Goal: Find specific page/section: Find specific page/section

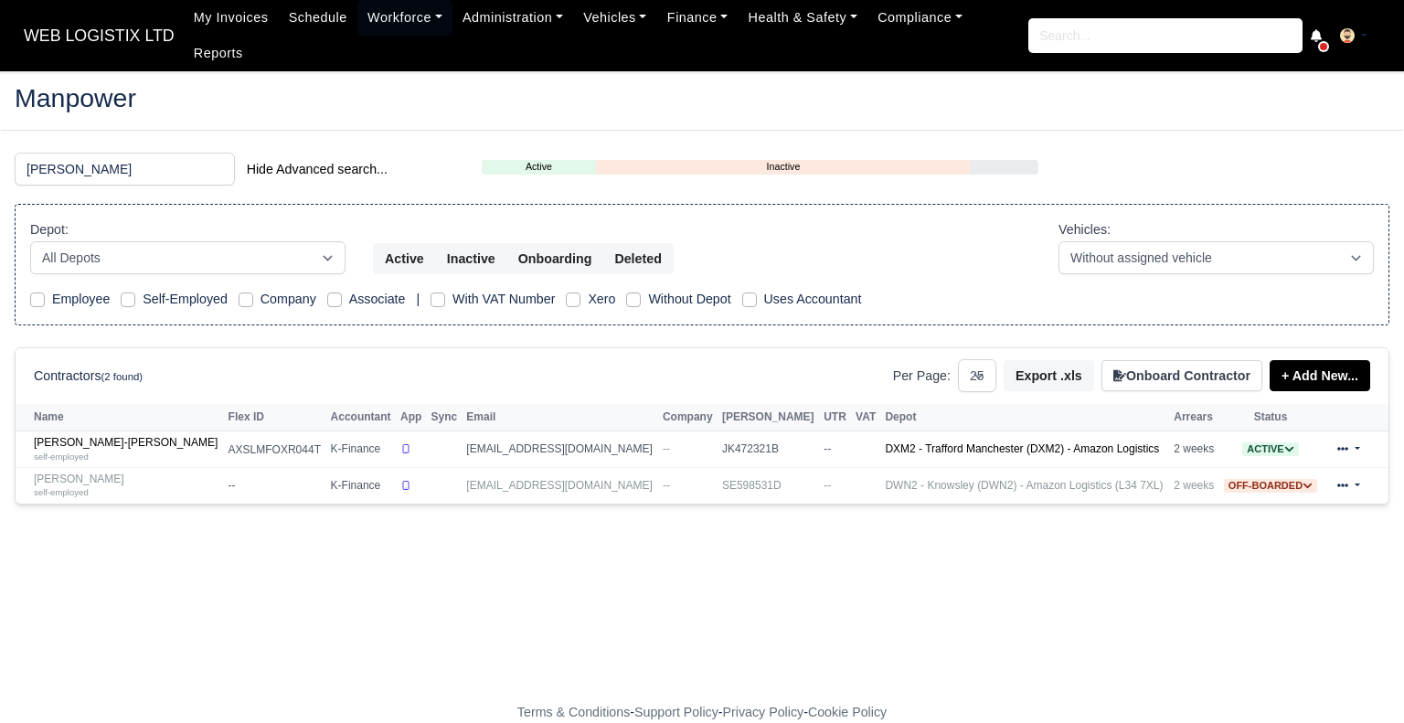
select select "25"
click at [96, 450] on div "self-employed" at bounding box center [127, 456] width 186 height 13
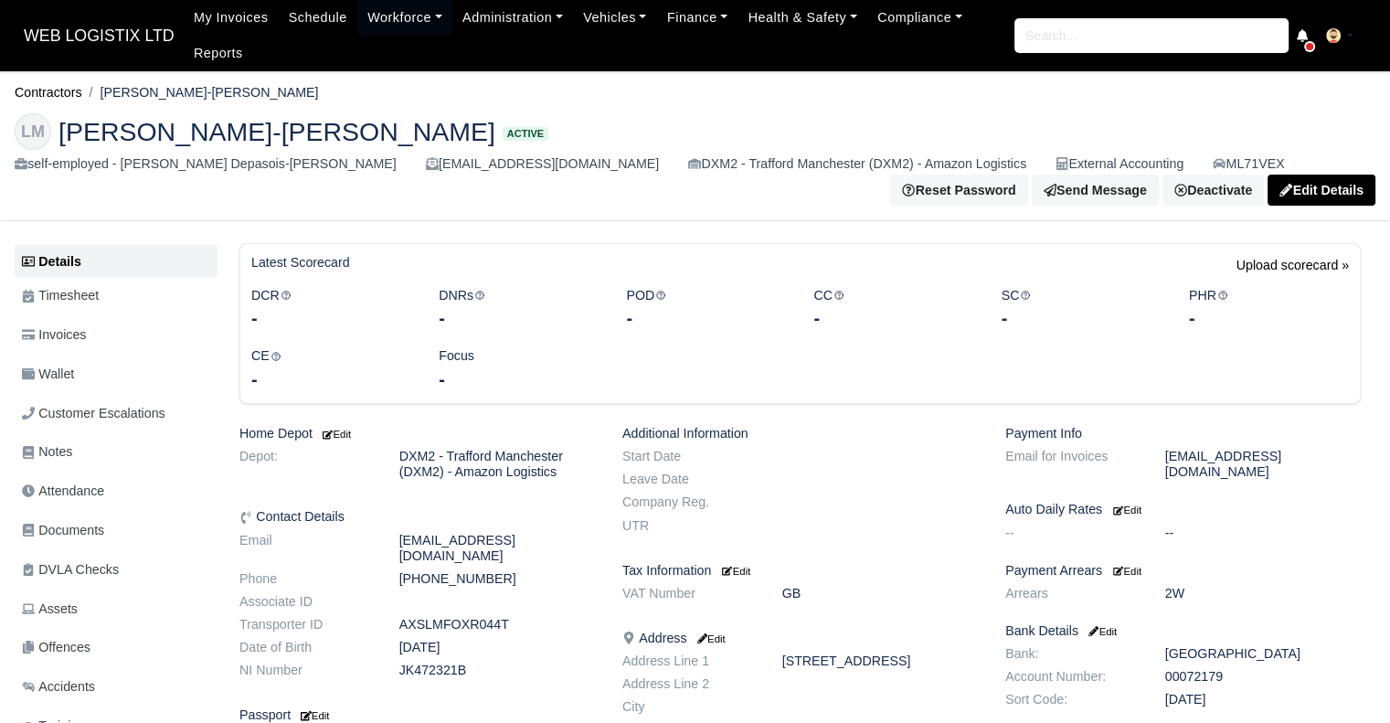
click at [117, 381] on ul "Details Timesheet Invoices Wallet Customer Escalations Notes Attendance Documen…" at bounding box center [116, 555] width 203 height 620
click at [116, 375] on link "Wallet" at bounding box center [116, 374] width 203 height 36
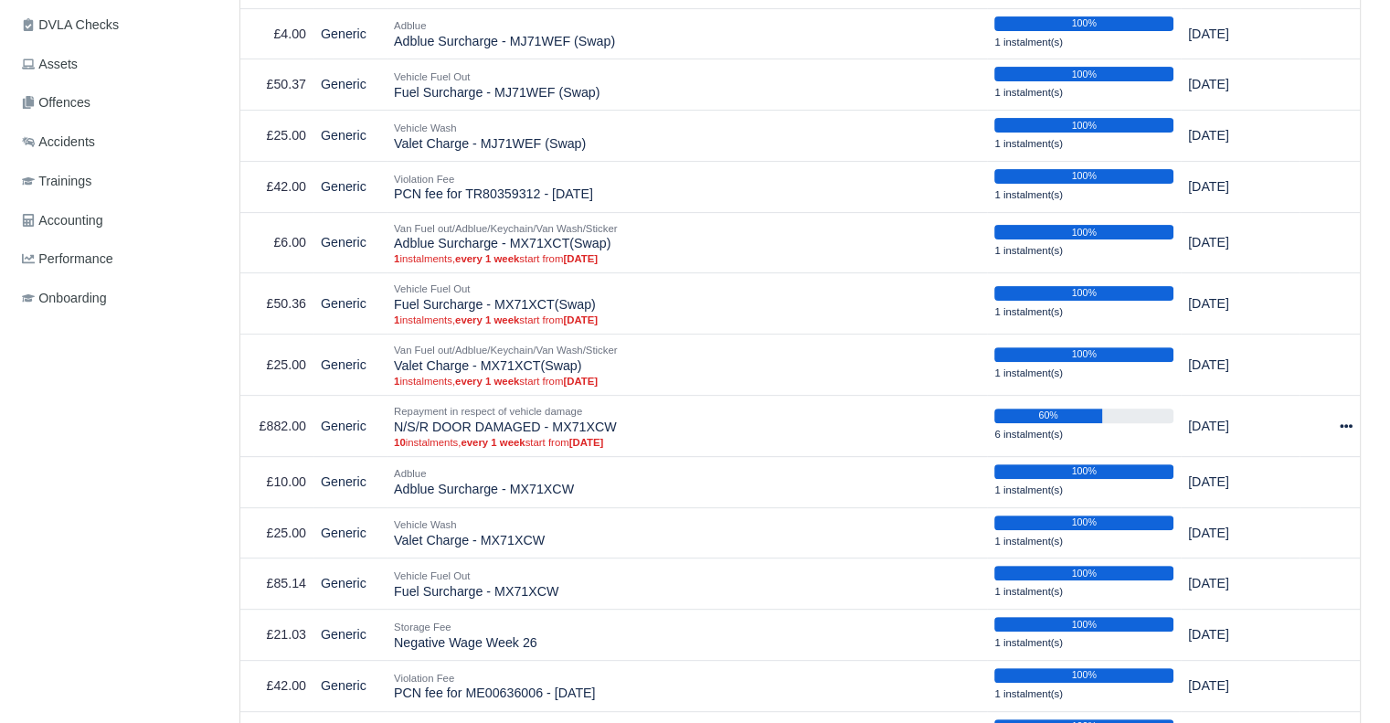
scroll to position [557, 0]
